Goal: Task Accomplishment & Management: Use online tool/utility

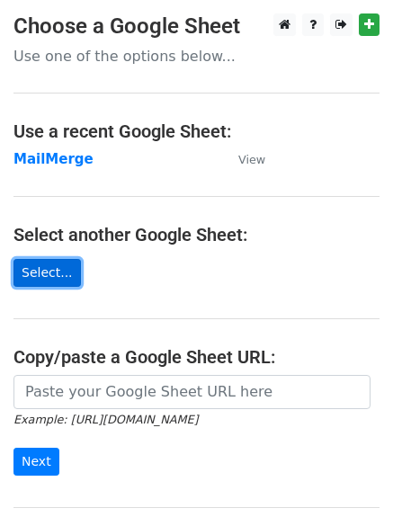
click at [43, 272] on link "Select..." at bounding box center [46, 273] width 67 height 28
click at [22, 272] on link "Select..." at bounding box center [46, 273] width 67 height 28
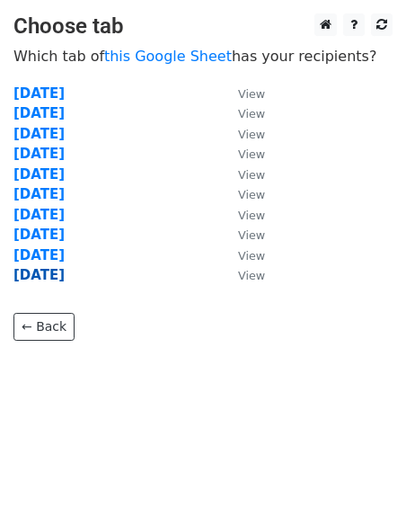
click at [47, 279] on strong "25/09/2025" at bounding box center [38, 275] width 51 height 16
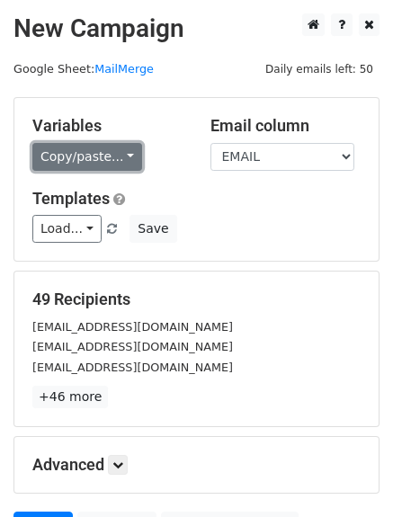
click at [117, 150] on link "Copy/paste..." at bounding box center [87, 157] width 110 height 28
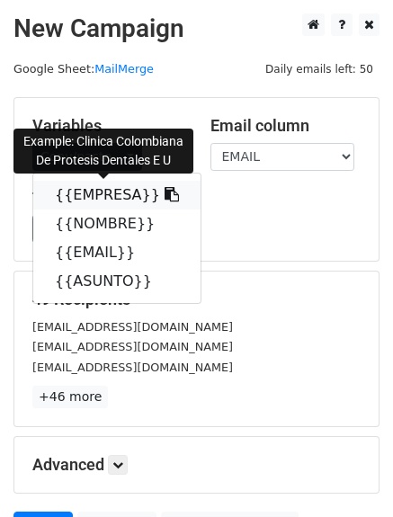
click at [97, 192] on link "{{EMPRESA}}" at bounding box center [116, 195] width 167 height 29
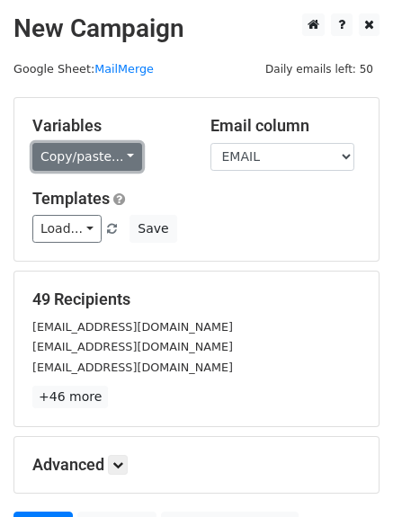
click at [62, 157] on link "Copy/paste..." at bounding box center [87, 157] width 110 height 28
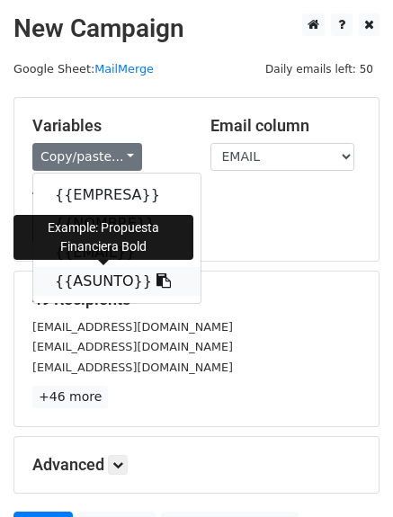
click at [85, 285] on link "{{ASUNTO}}" at bounding box center [116, 281] width 167 height 29
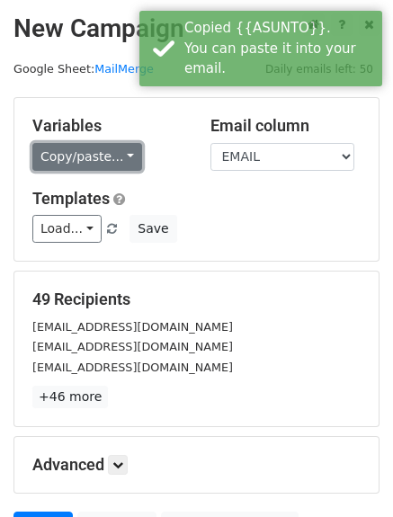
click at [54, 166] on link "Copy/paste..." at bounding box center [87, 157] width 110 height 28
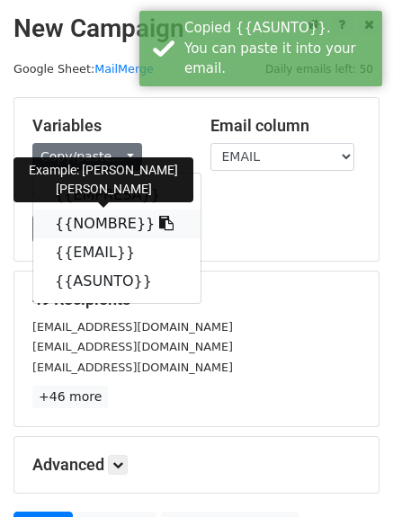
click at [77, 222] on link "{{NOMBRE}}" at bounding box center [116, 224] width 167 height 29
